Goal: Browse casually: Explore the website without a specific task or goal

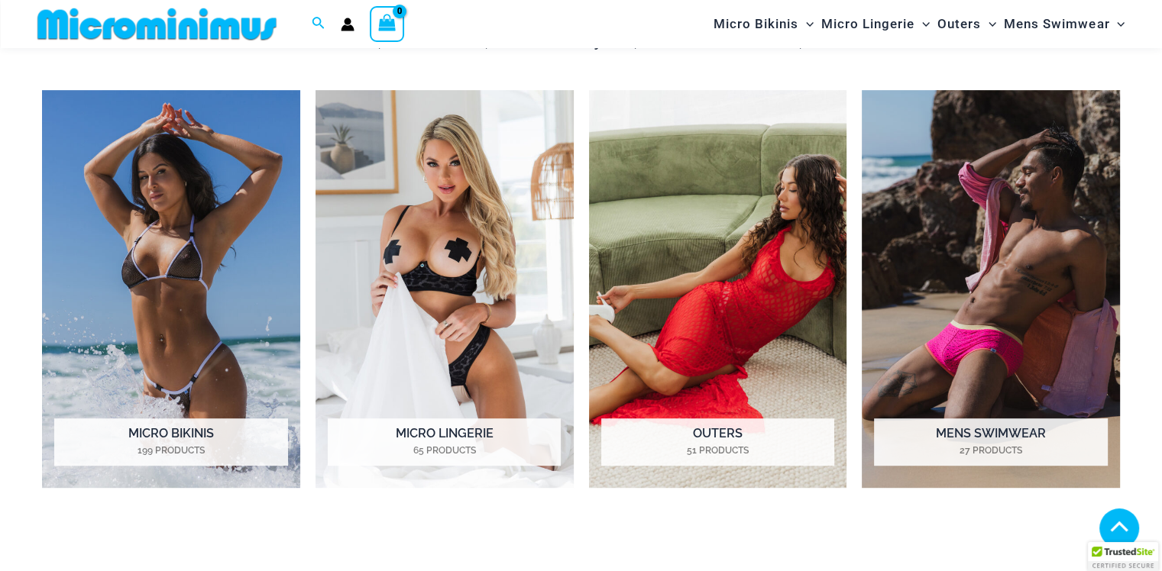
scroll to position [727, 0]
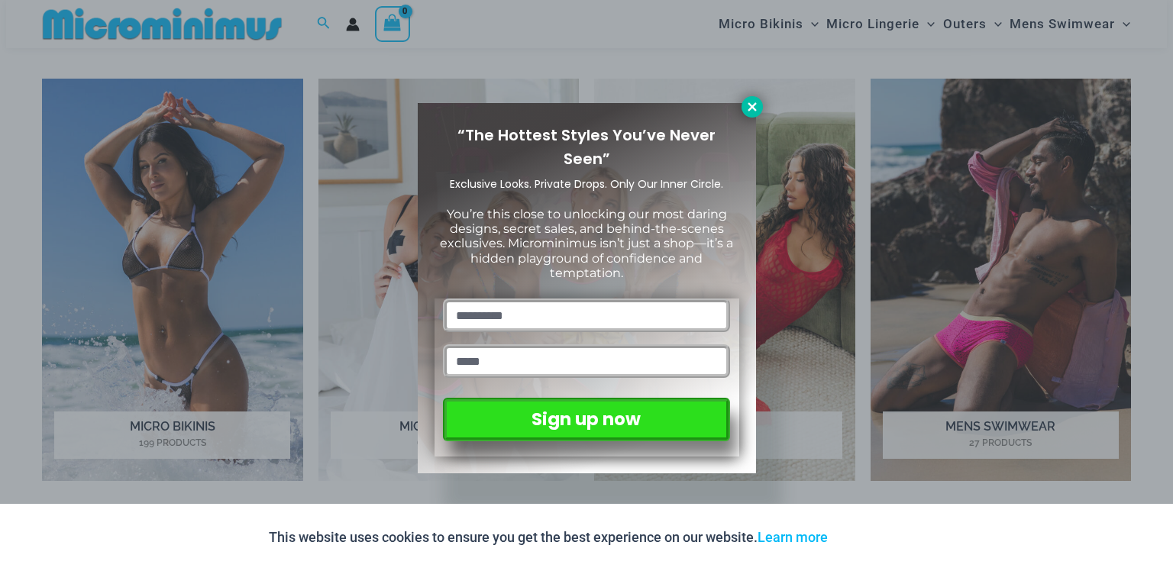
click at [746, 100] on icon at bounding box center [753, 107] width 14 height 14
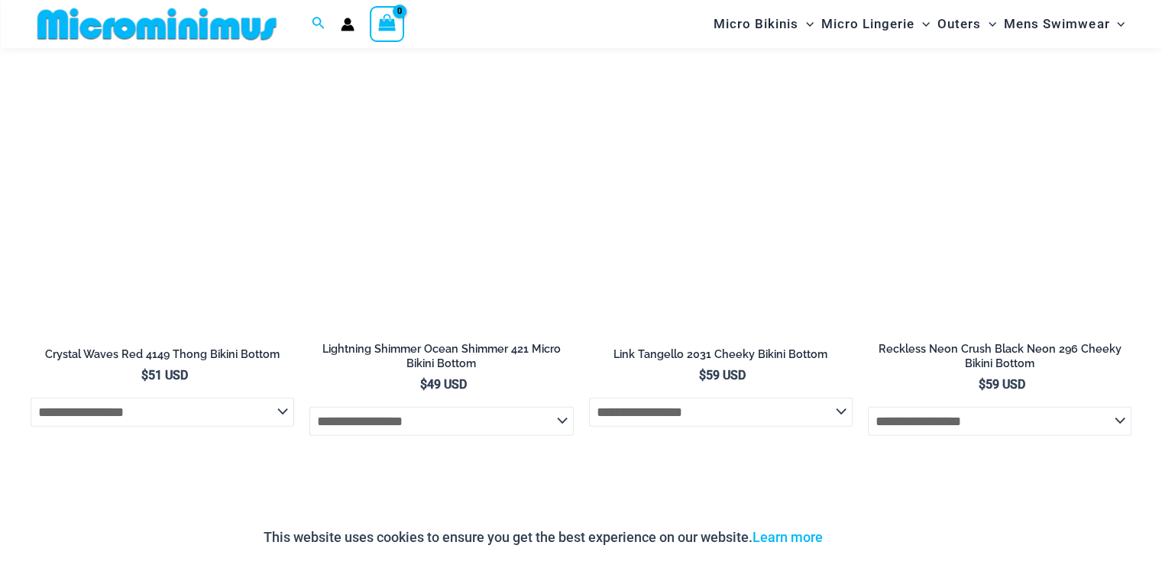
scroll to position [3435, 0]
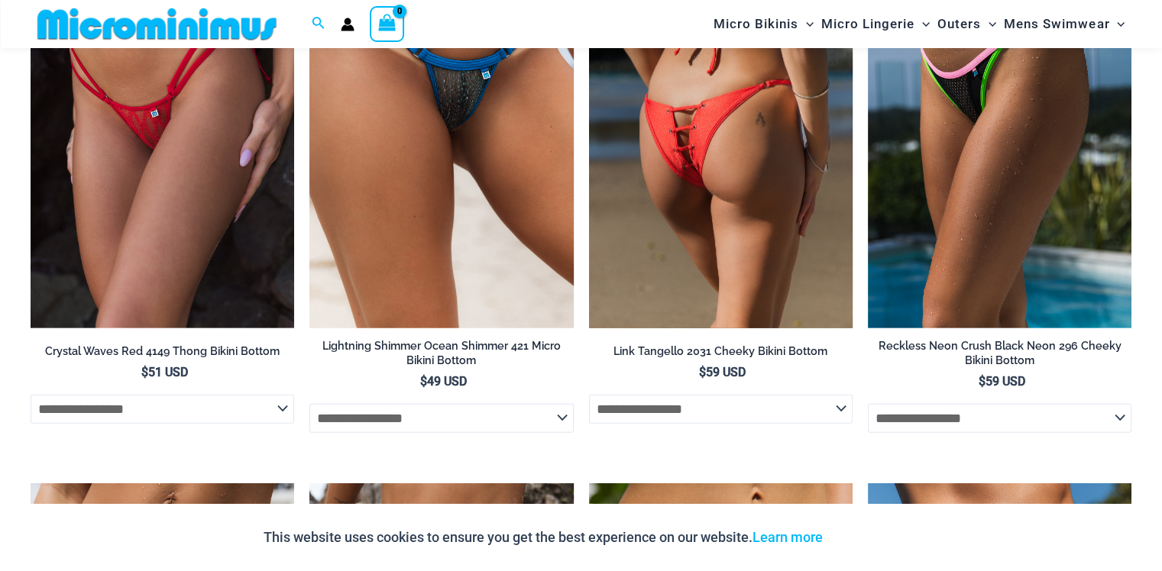
click at [625, 134] on img at bounding box center [721, 131] width 264 height 396
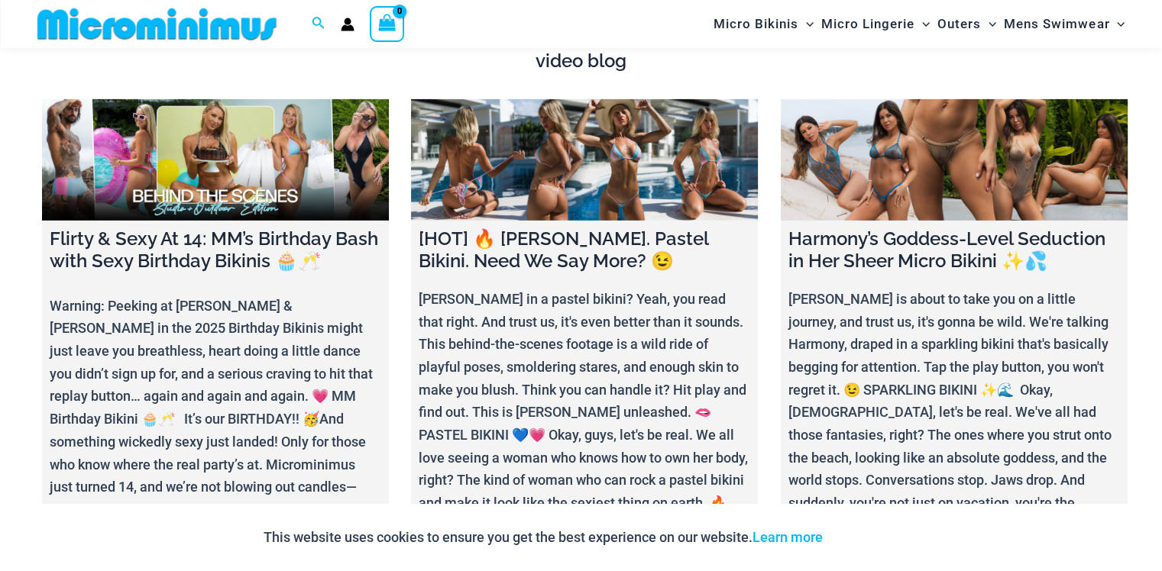
scroll to position [5046, 0]
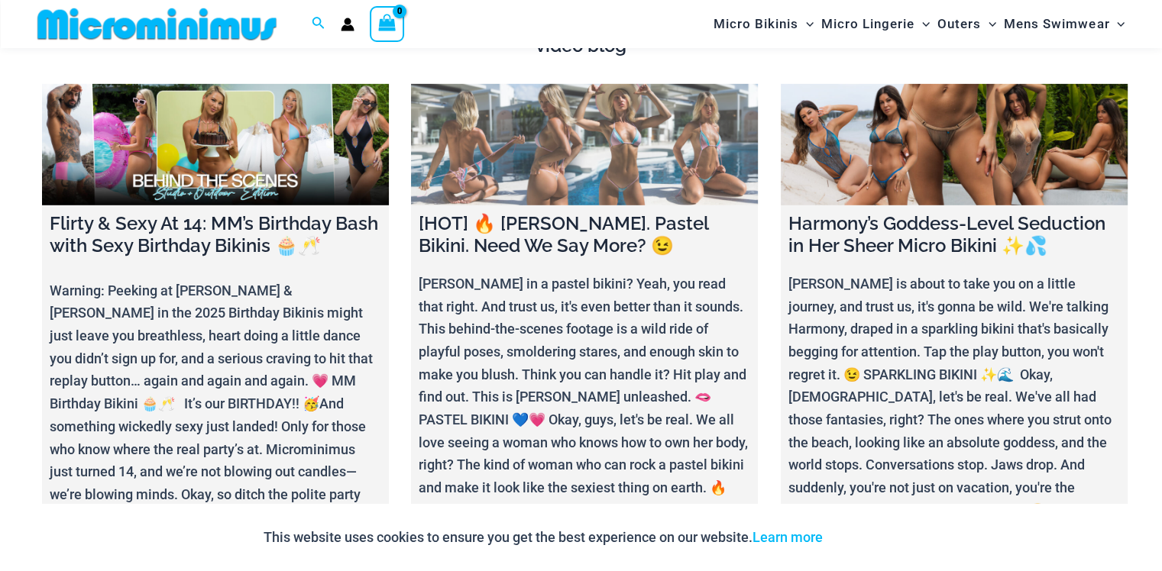
click at [630, 125] on link at bounding box center [584, 144] width 347 height 121
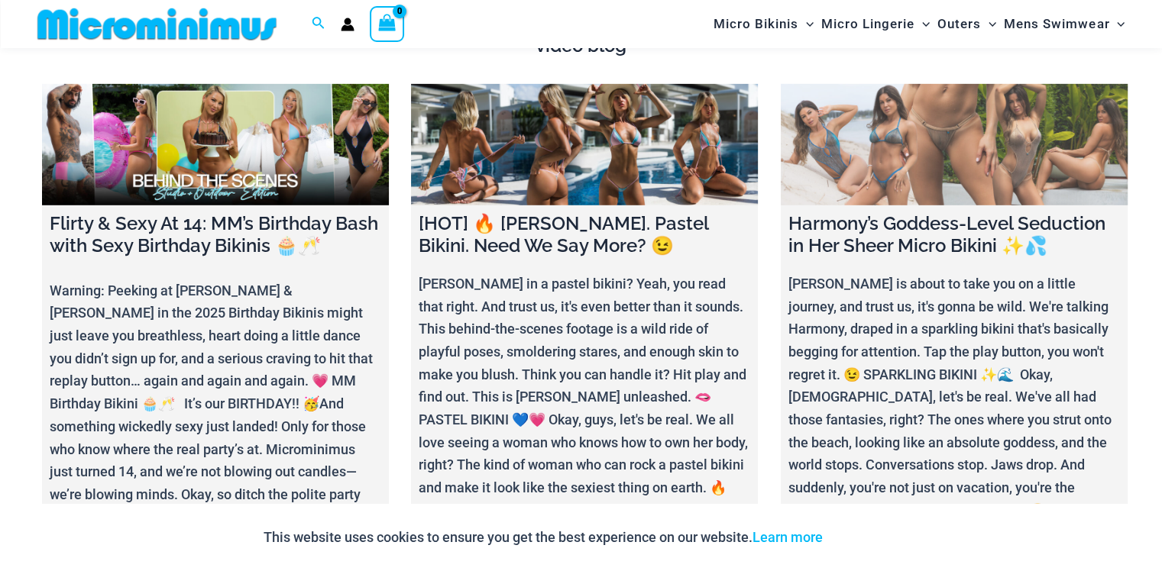
click at [959, 134] on link at bounding box center [954, 144] width 347 height 121
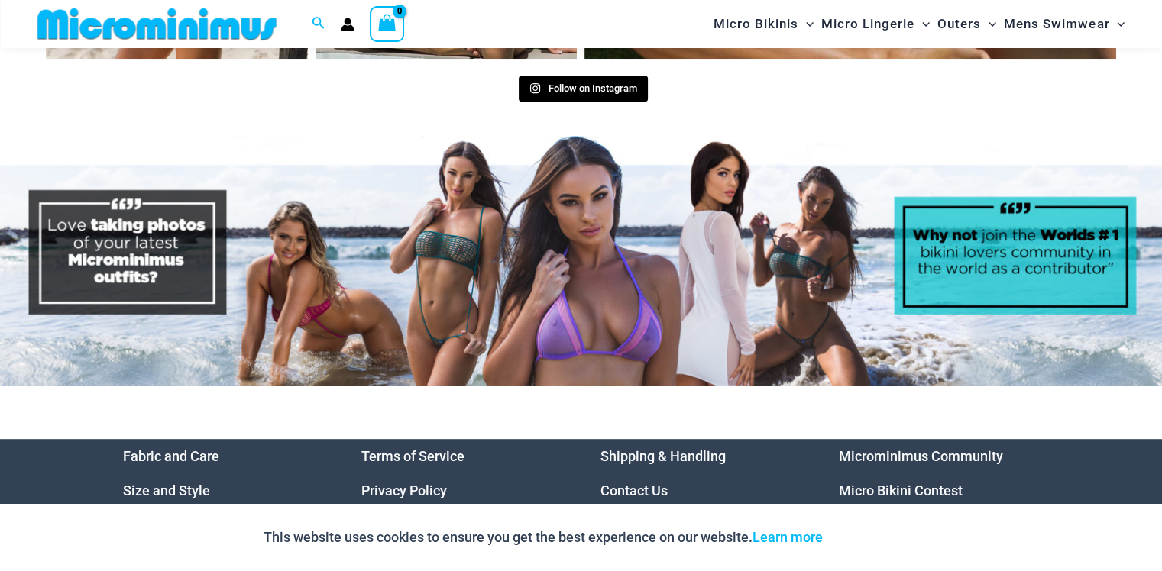
scroll to position [6695, 0]
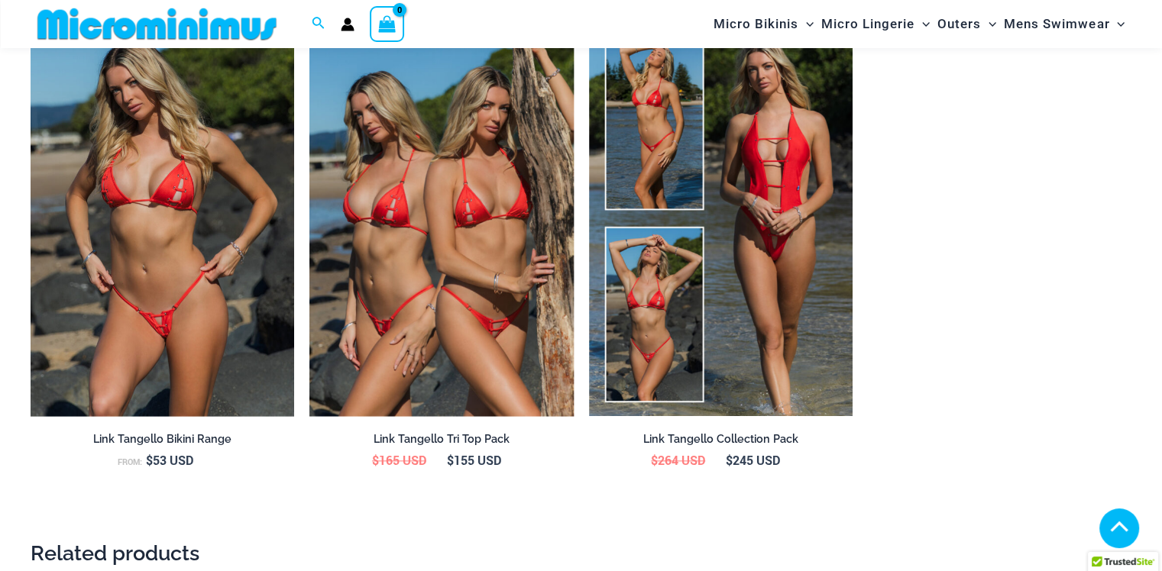
scroll to position [1720, 0]
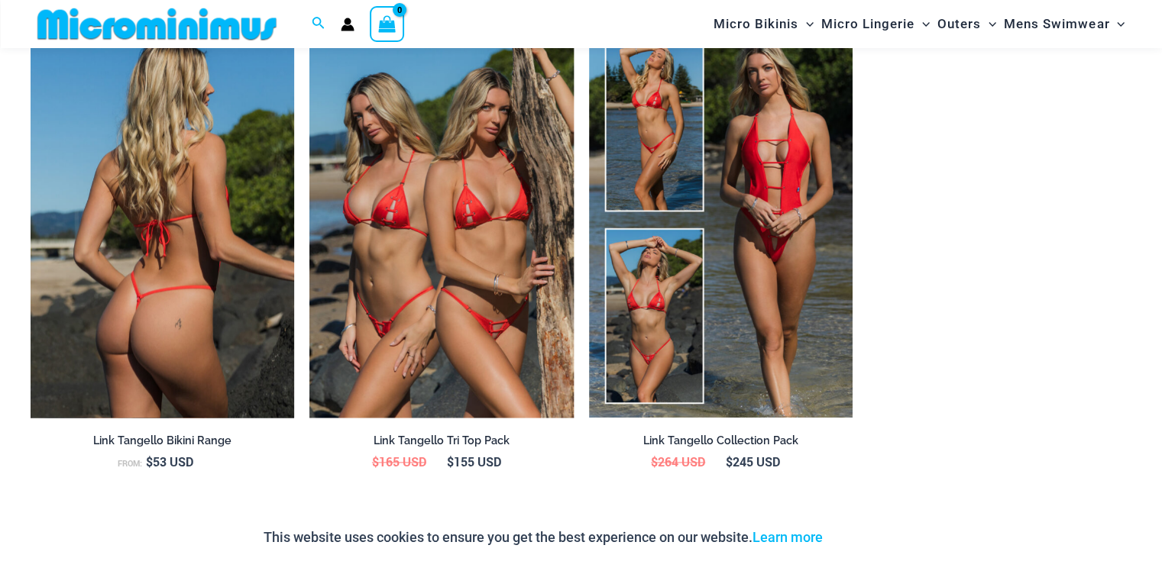
click at [159, 315] on img at bounding box center [163, 220] width 264 height 396
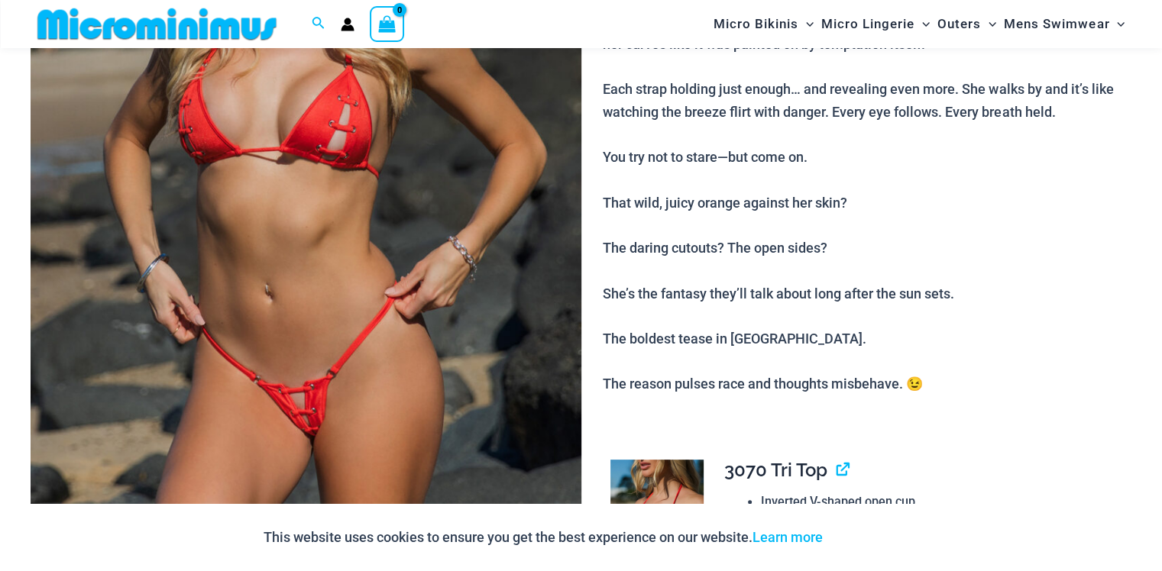
scroll to position [318, 0]
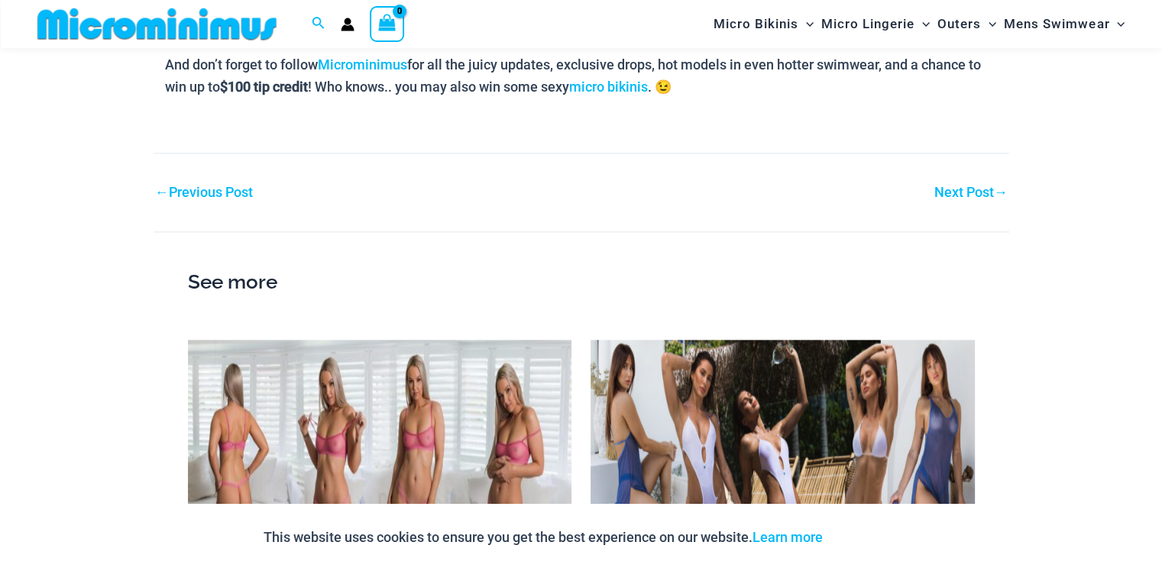
scroll to position [2127, 0]
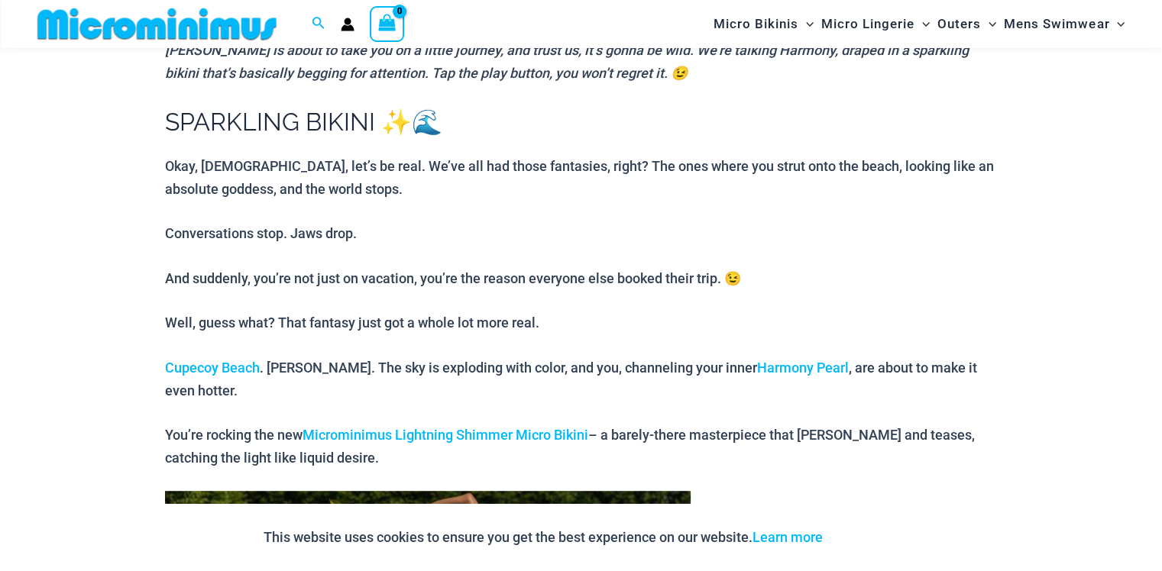
scroll to position [0, 0]
